Goal: Browse casually

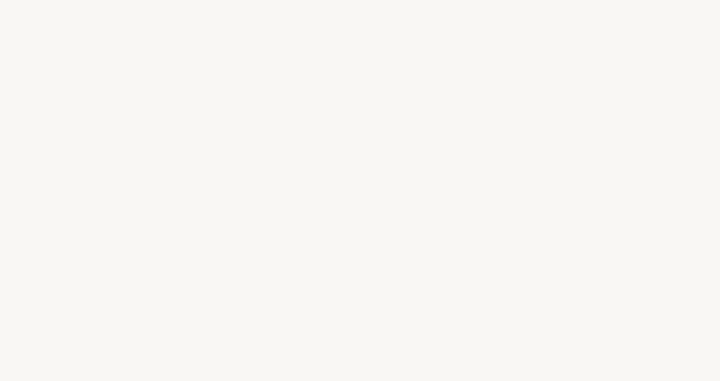
select select "ES"
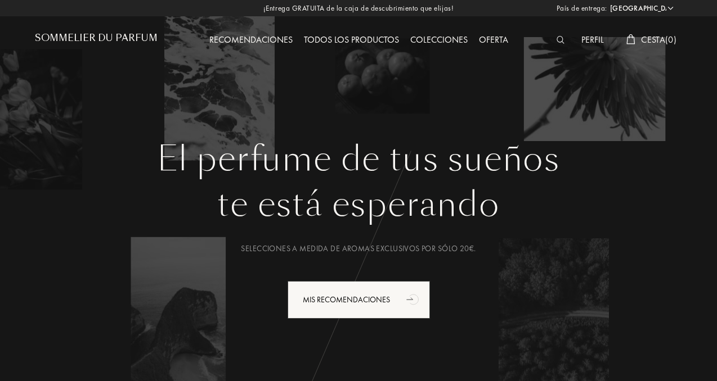
click at [558, 39] on img at bounding box center [560, 40] width 8 height 8
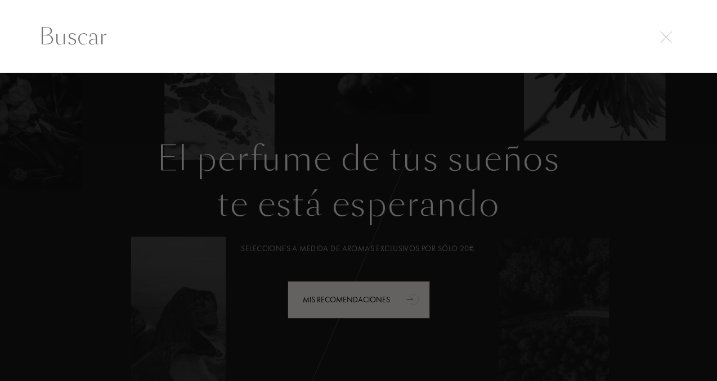
scroll to position [1, 0]
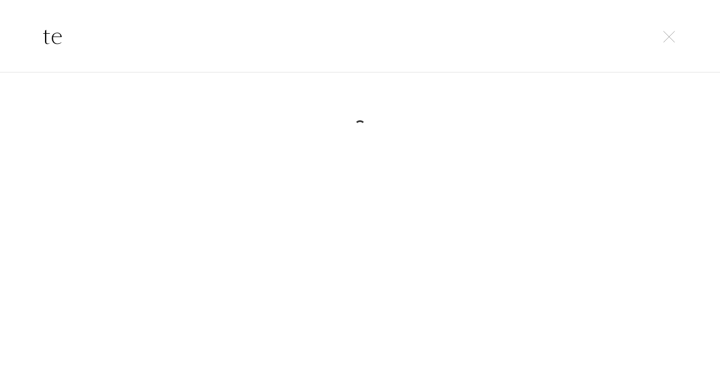
type input "t"
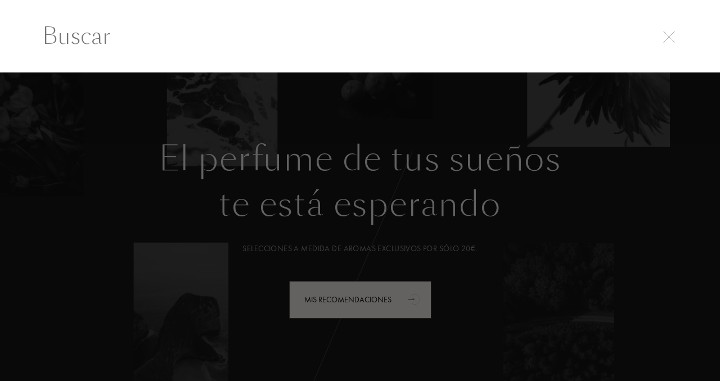
click at [604, 112] on div at bounding box center [360, 227] width 720 height 309
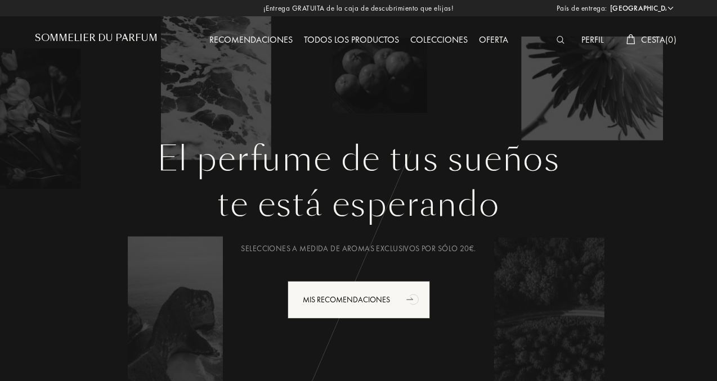
click at [499, 35] on div "Oferta" at bounding box center [493, 40] width 40 height 15
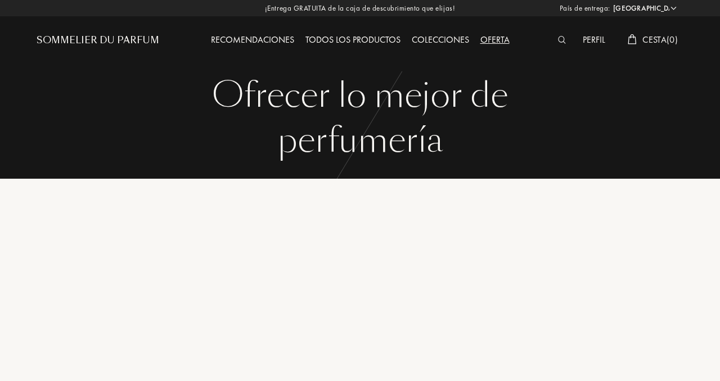
select select "ES"
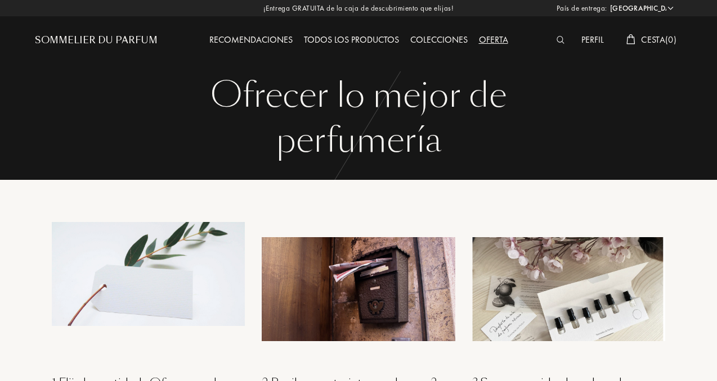
click at [350, 42] on div "Todos los productos" at bounding box center [351, 40] width 106 height 15
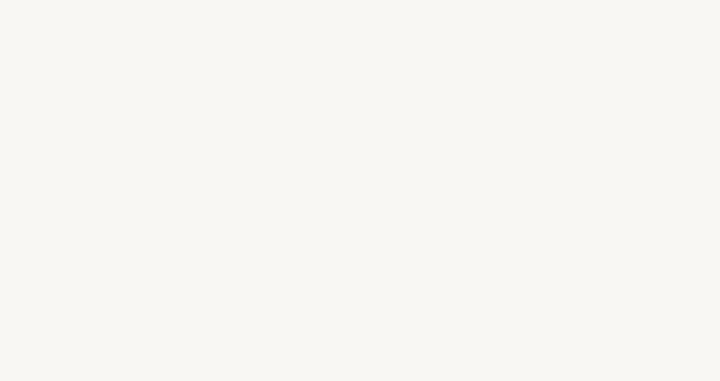
select select "ES"
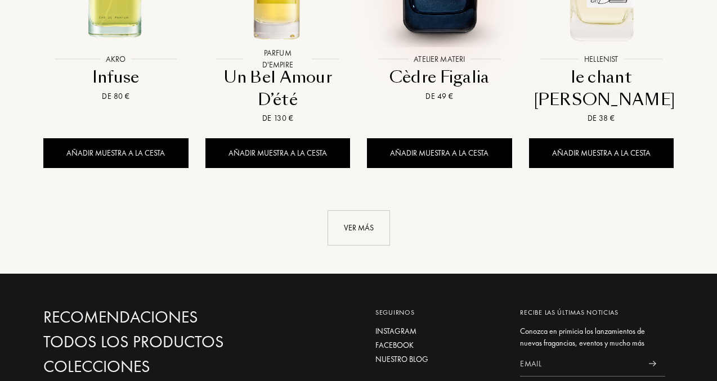
scroll to position [1318, 0]
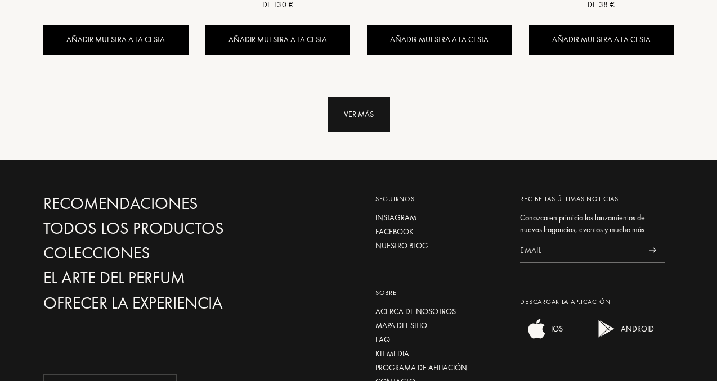
click at [363, 97] on div "Ver más" at bounding box center [358, 114] width 62 height 35
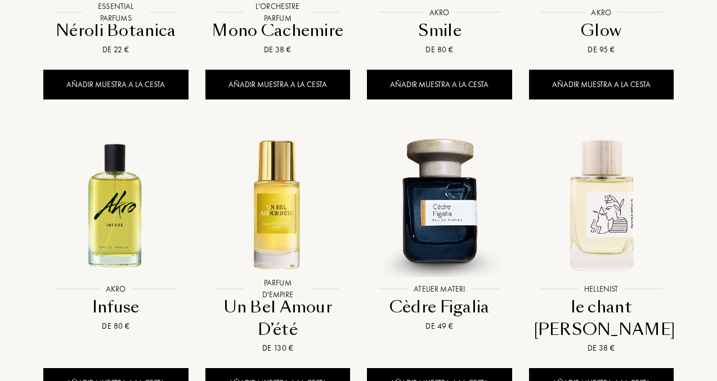
scroll to position [803, 0]
